Goal: Share content

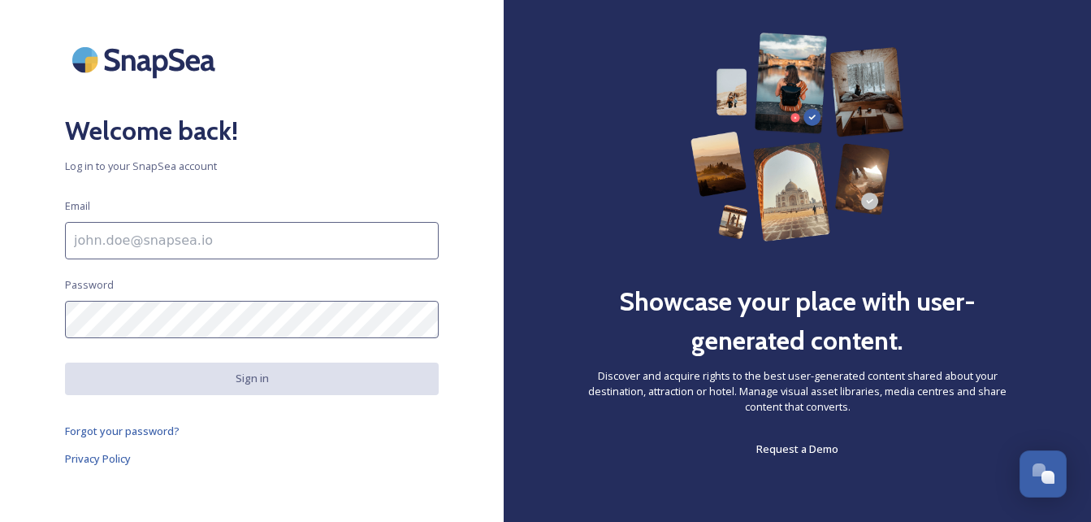
scroll to position [34, 0]
